Goal: Check status

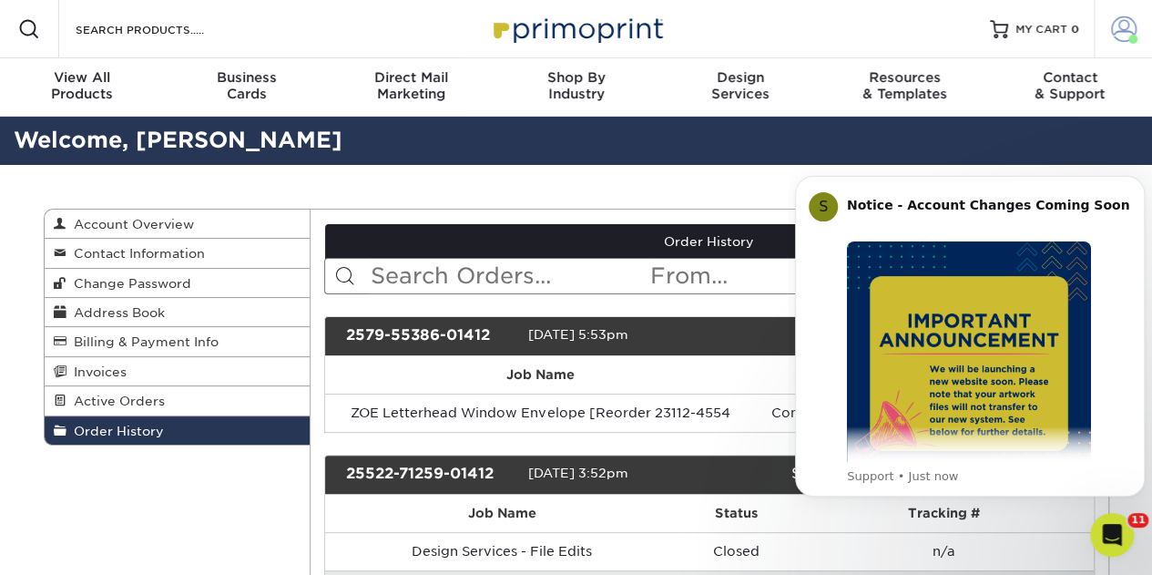
click at [1122, 30] on span at bounding box center [1123, 28] width 25 height 25
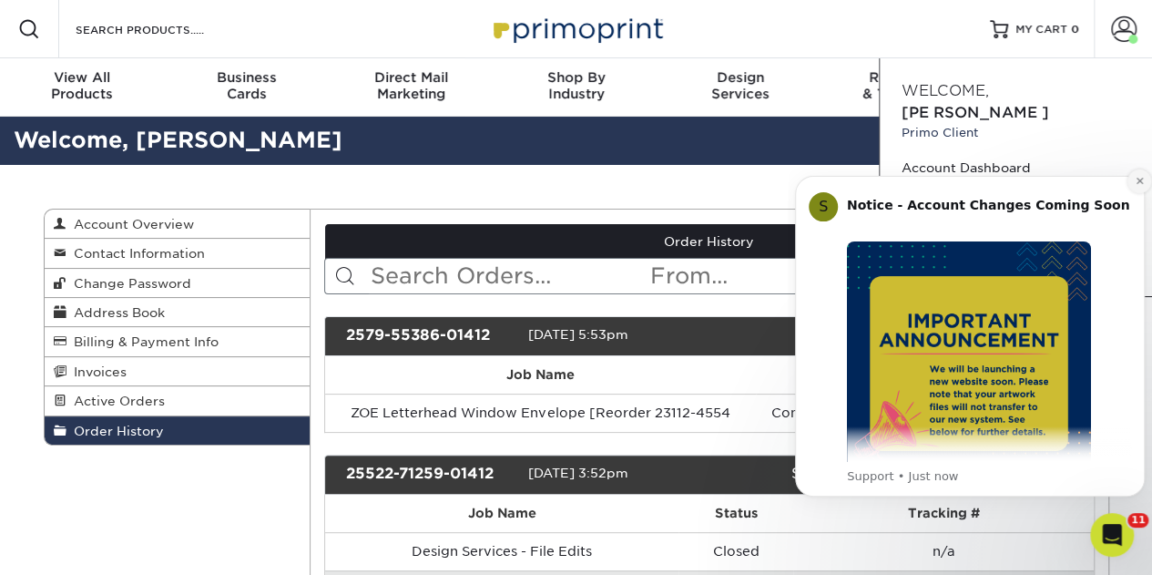
click at [1139, 182] on icon "Dismiss notification" at bounding box center [1138, 181] width 6 height 6
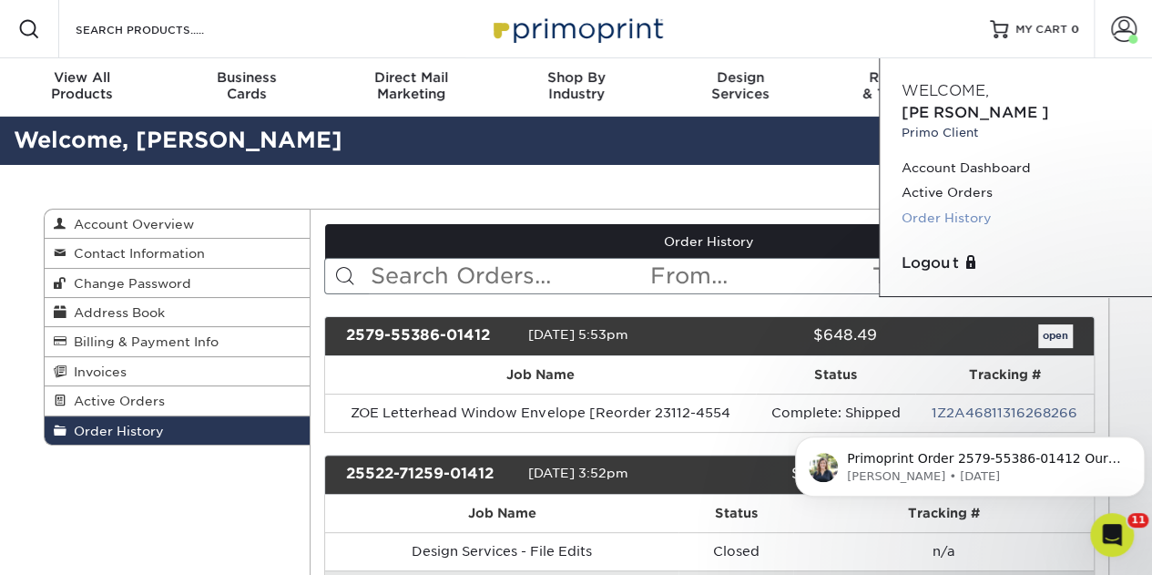
click at [952, 206] on link "Order History" at bounding box center [1015, 218] width 229 height 25
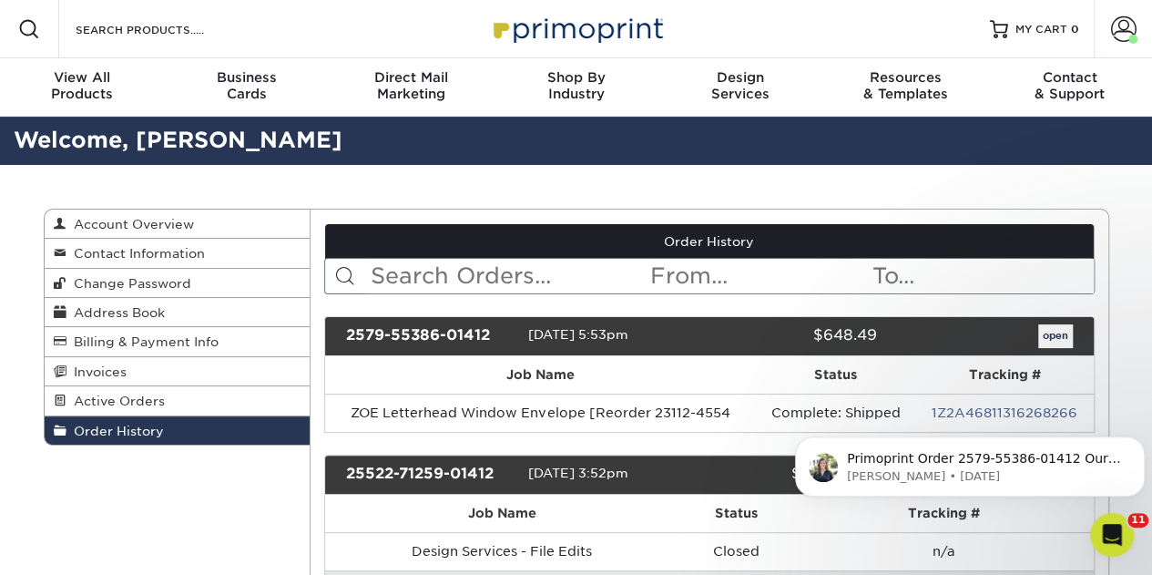
click at [481, 258] on form "< Prev Next > [DATE] Sun Mon Tue Wed Thu Fri Sat 1 2 3 4 5 6 7 8 9 10 11 12 13 …" at bounding box center [709, 276] width 770 height 36
click at [472, 270] on input "text" at bounding box center [509, 276] width 280 height 35
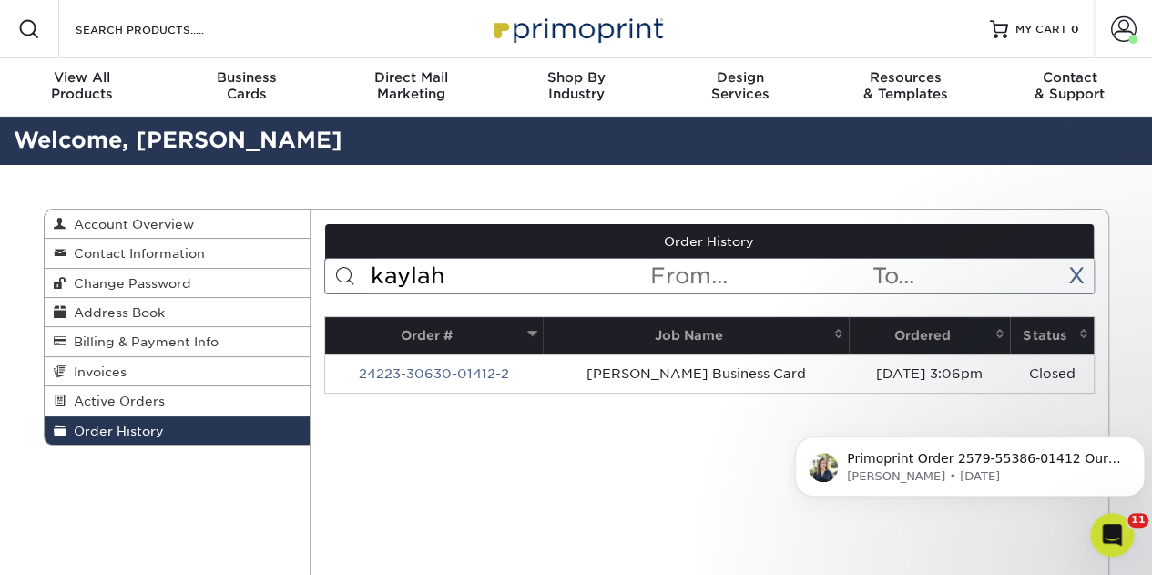
type input "kaylah"
